Goal: Task Accomplishment & Management: Use online tool/utility

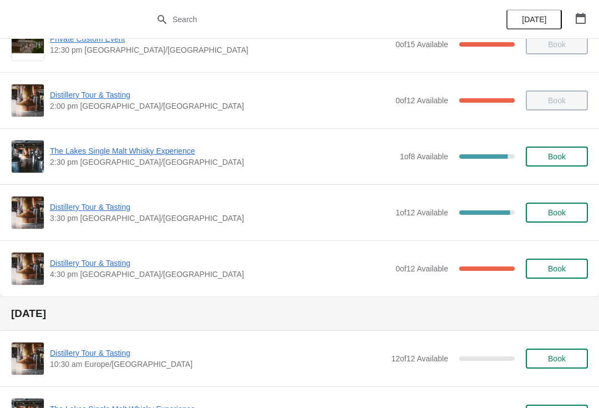
scroll to position [237, 0]
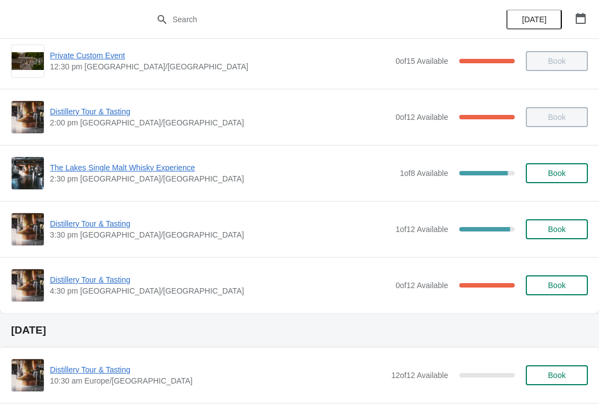
click at [93, 277] on span "Distillery Tour & Tasting" at bounding box center [220, 279] width 340 height 11
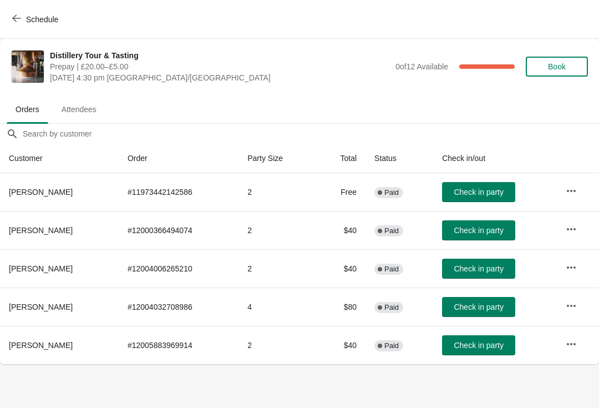
click at [100, 108] on span "Attendees" at bounding box center [79, 109] width 53 height 20
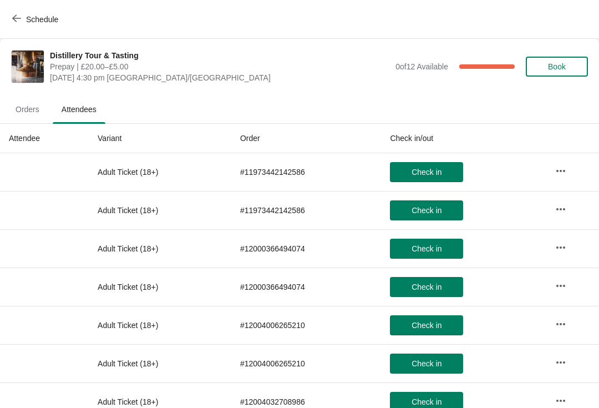
click at [47, 96] on button "Orders" at bounding box center [27, 109] width 46 height 29
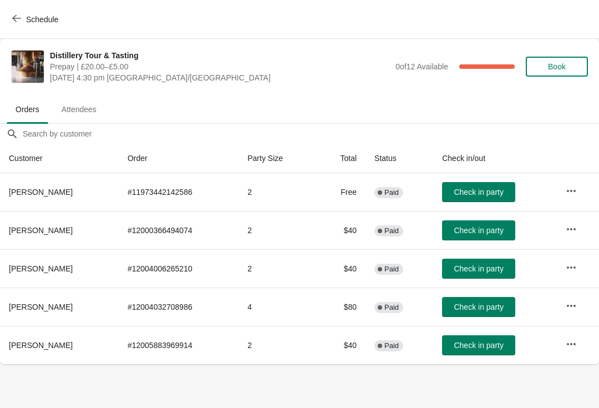
click at [20, 23] on span "button" at bounding box center [16, 19] width 9 height 11
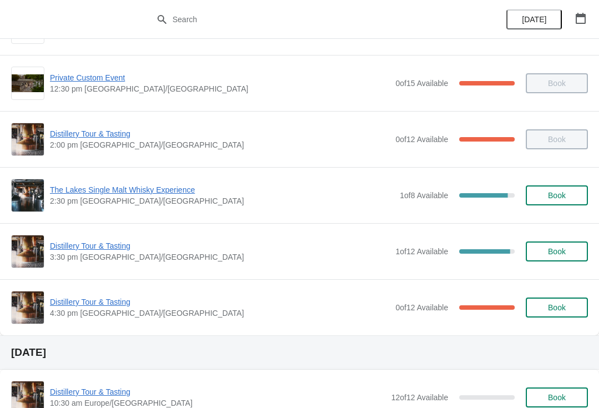
scroll to position [216, 0]
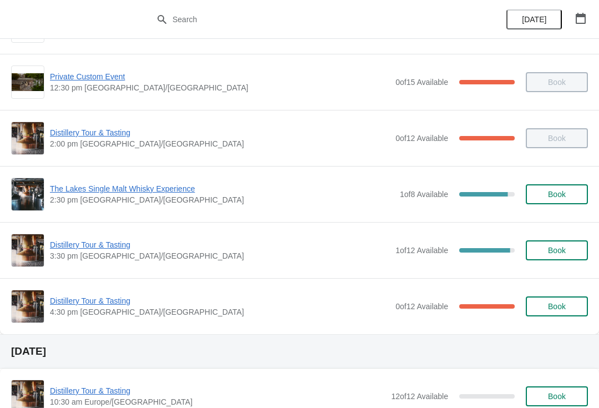
click at [79, 248] on span "Distillery Tour & Tasting" at bounding box center [220, 244] width 340 height 11
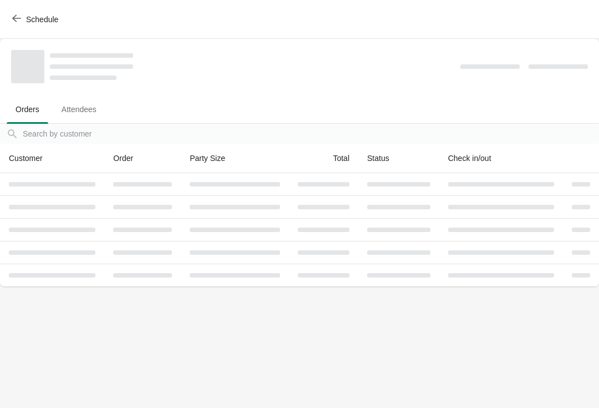
scroll to position [0, 0]
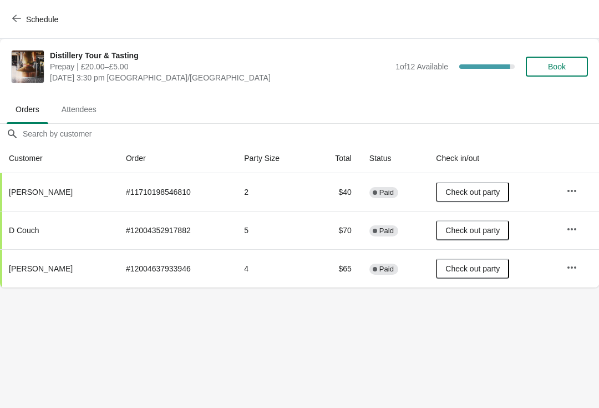
click at [94, 97] on button "Attendees" at bounding box center [78, 109] width 57 height 29
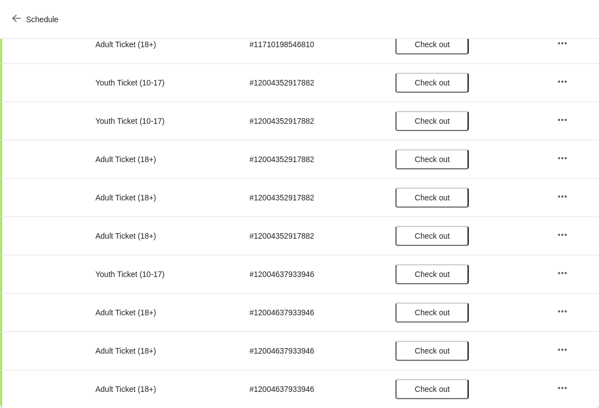
scroll to position [166, 0]
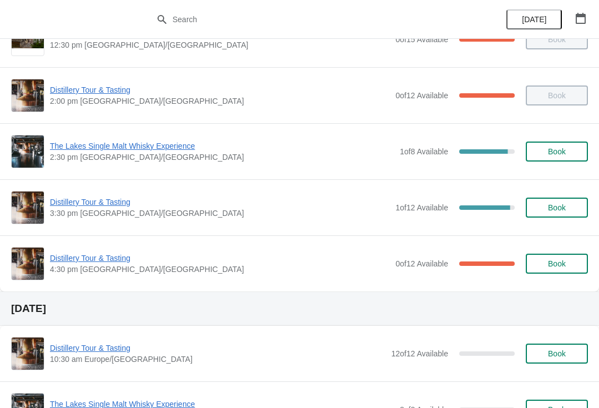
scroll to position [257, 0]
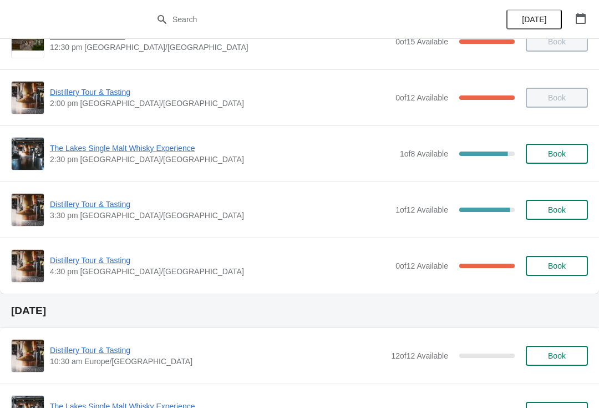
click at [104, 264] on span "Distillery Tour & Tasting" at bounding box center [220, 259] width 340 height 11
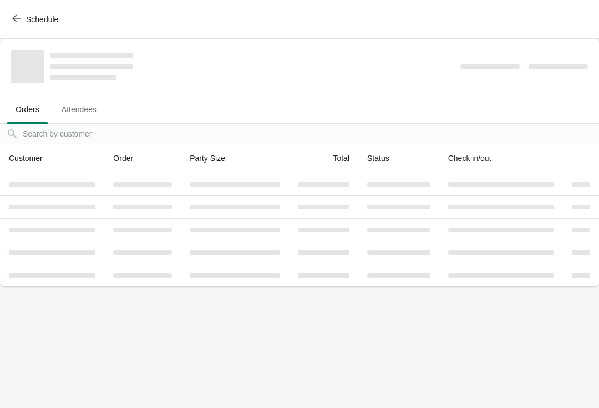
scroll to position [0, 0]
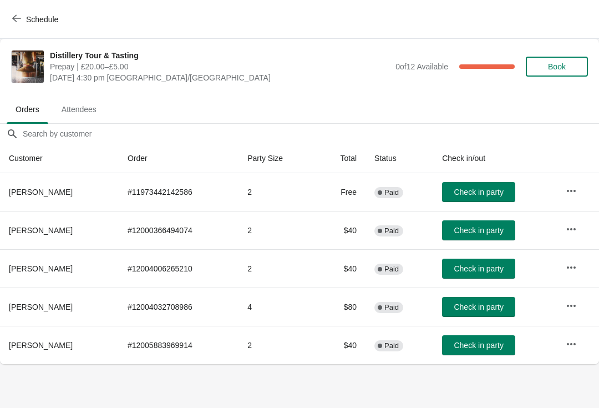
click at [482, 186] on button "Check in party" at bounding box center [478, 192] width 73 height 20
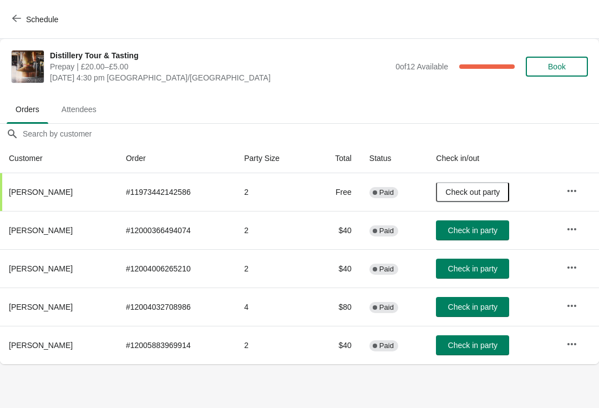
click at [476, 233] on span "Check in party" at bounding box center [472, 230] width 49 height 9
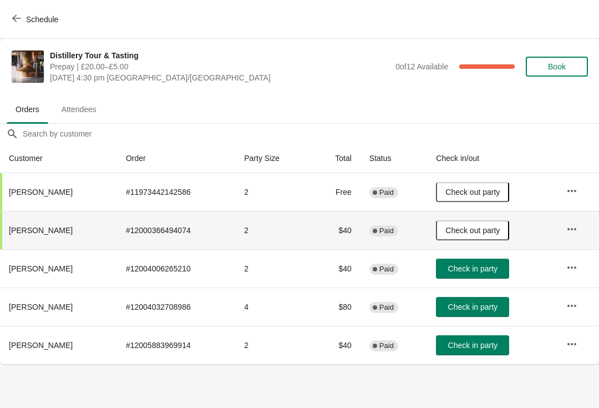
click at [485, 342] on span "Check in party" at bounding box center [472, 344] width 49 height 9
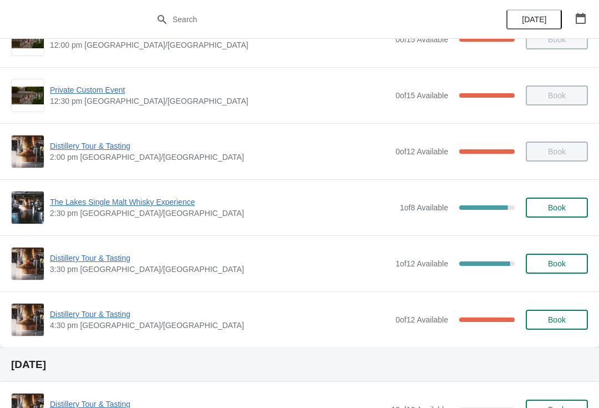
scroll to position [202, 0]
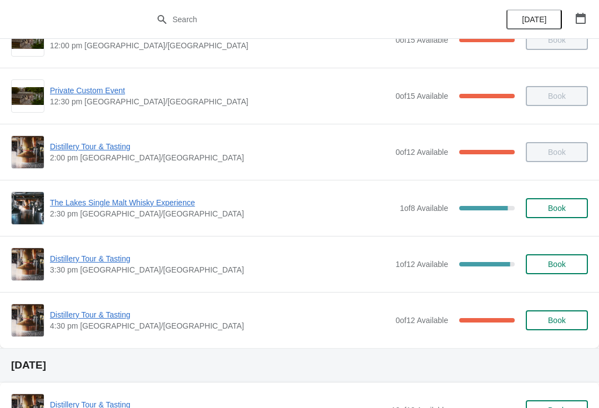
click at [100, 315] on span "Distillery Tour & Tasting" at bounding box center [220, 314] width 340 height 11
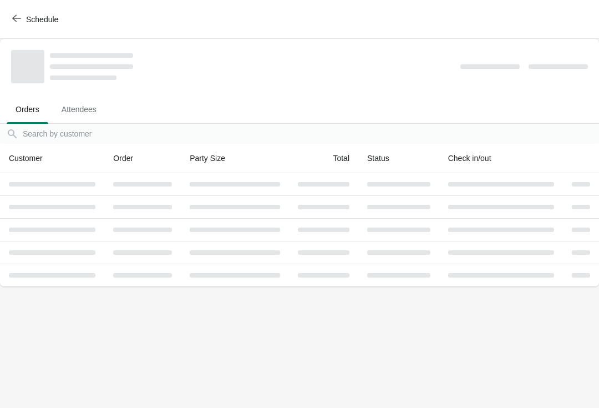
scroll to position [0, 0]
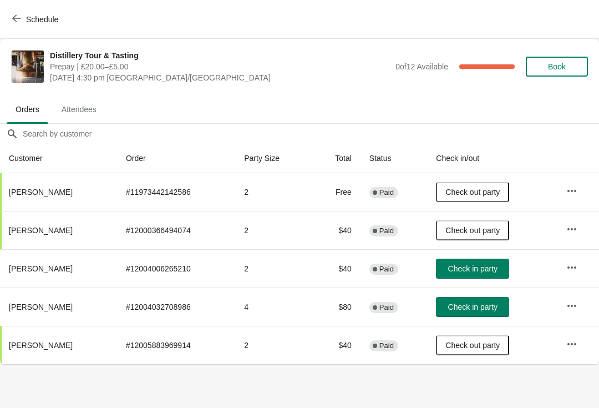
click at [485, 271] on span "Check in party" at bounding box center [472, 268] width 49 height 9
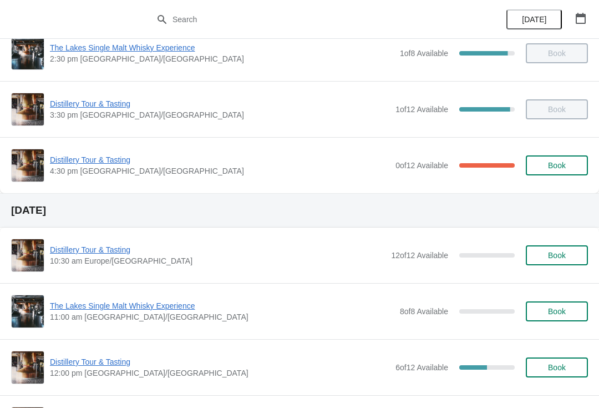
scroll to position [348, 0]
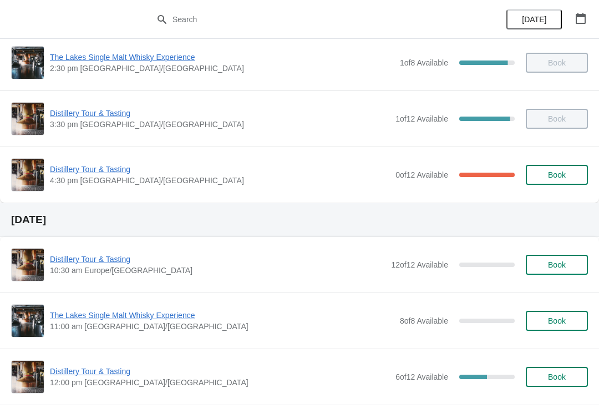
click at [105, 174] on span "Distillery Tour & Tasting" at bounding box center [220, 169] width 340 height 11
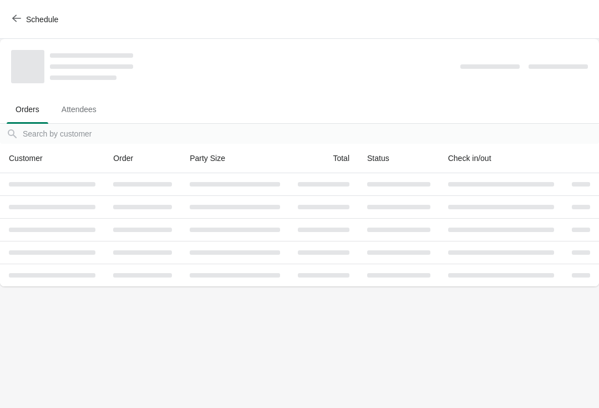
scroll to position [0, 0]
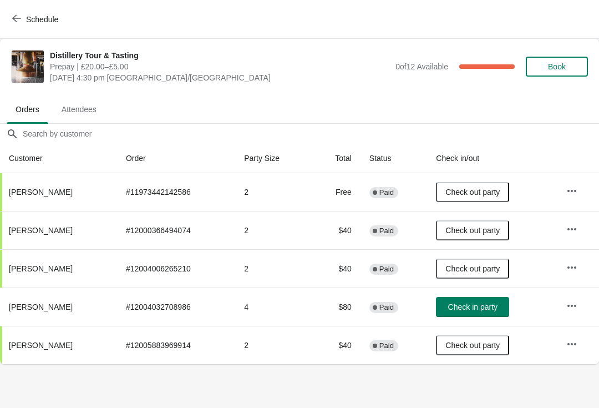
click at [32, 26] on button "Schedule" at bounding box center [37, 19] width 62 height 20
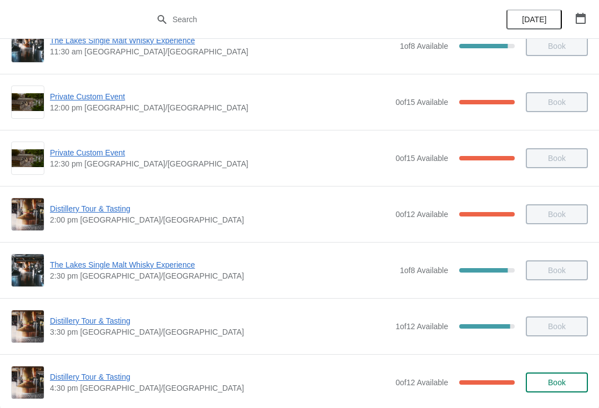
scroll to position [210, 0]
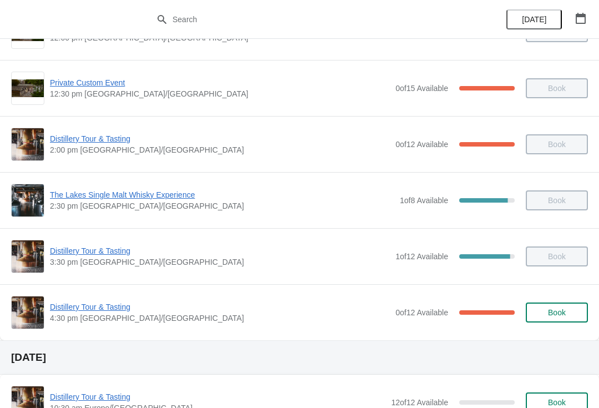
click at [85, 312] on span "Distillery Tour & Tasting" at bounding box center [220, 306] width 340 height 11
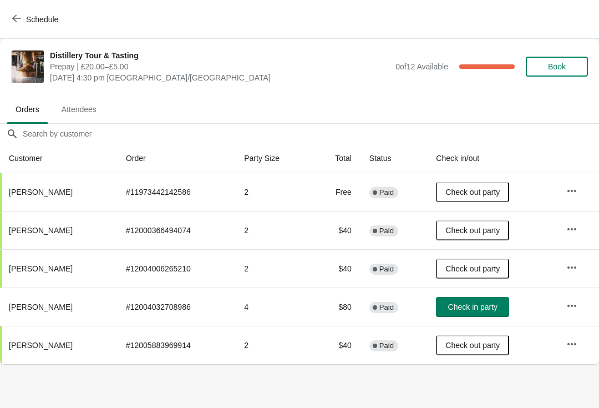
click at [485, 309] on span "Check in party" at bounding box center [472, 306] width 49 height 9
